Goal: Transaction & Acquisition: Purchase product/service

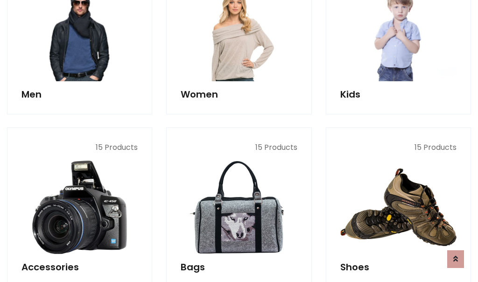
scroll to position [312, 0]
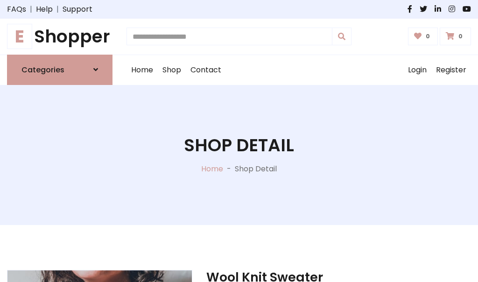
click at [60, 36] on h1 "E Shopper" at bounding box center [59, 36] width 105 height 21
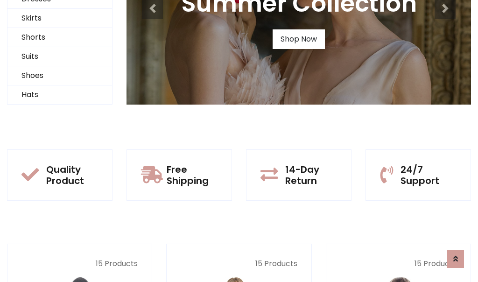
scroll to position [90, 0]
